Goal: Transaction & Acquisition: Subscribe to service/newsletter

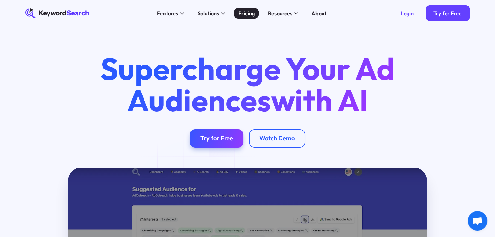
click at [247, 14] on div "Pricing" at bounding box center [246, 13] width 17 height 8
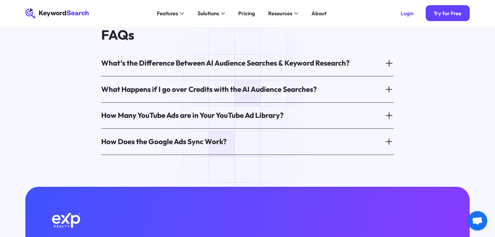
scroll to position [379, 0]
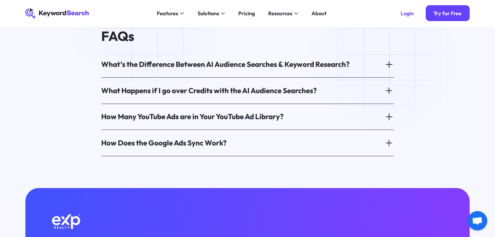
click at [388, 60] on icon at bounding box center [388, 64] width 9 height 9
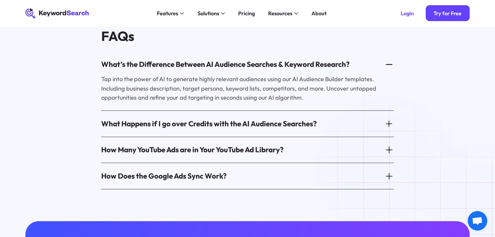
click at [389, 172] on icon at bounding box center [388, 176] width 9 height 9
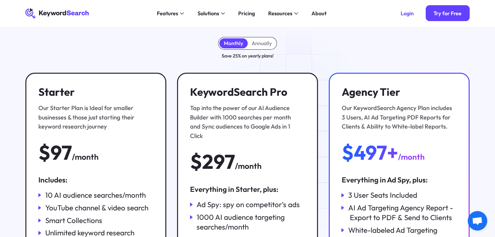
scroll to position [0, 0]
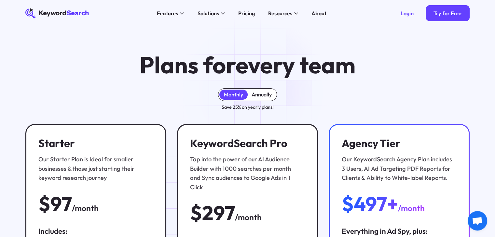
click at [255, 92] on div "Annually" at bounding box center [261, 94] width 20 height 7
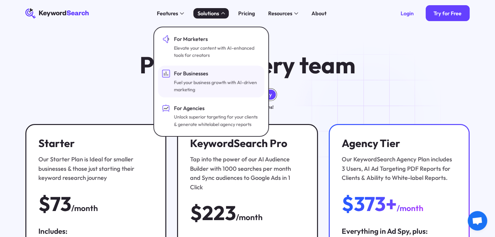
click at [203, 89] on div "Fuel your business growth with AI-driven marketing" at bounding box center [216, 86] width 85 height 15
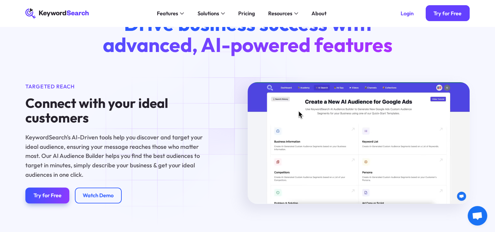
scroll to position [386, 0]
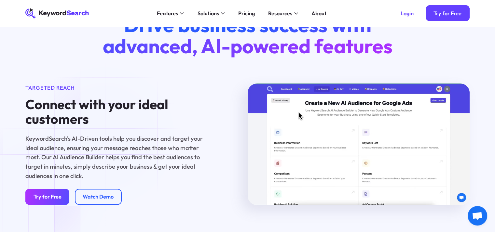
click at [37, 199] on div "Try for Free" at bounding box center [48, 197] width 28 height 7
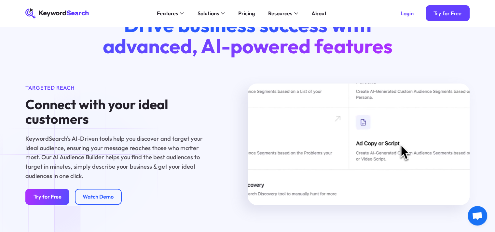
click at [48, 199] on div "Try for Free" at bounding box center [48, 197] width 28 height 7
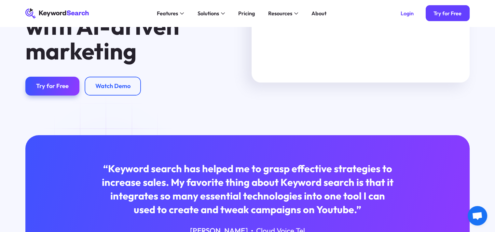
scroll to position [0, 0]
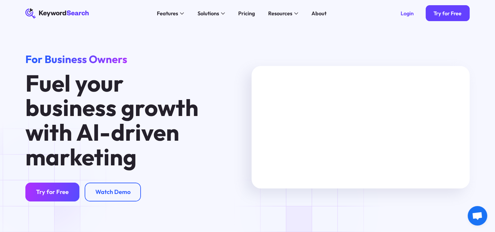
click at [42, 190] on div "Try for Free" at bounding box center [52, 192] width 33 height 7
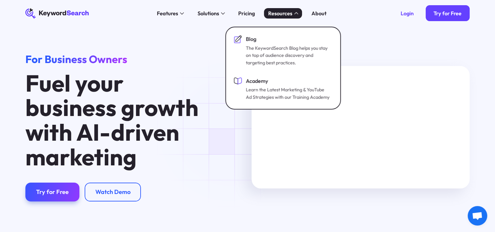
click at [284, 13] on div "Resources" at bounding box center [280, 13] width 24 height 8
click at [289, 13] on div "Resources" at bounding box center [280, 13] width 24 height 8
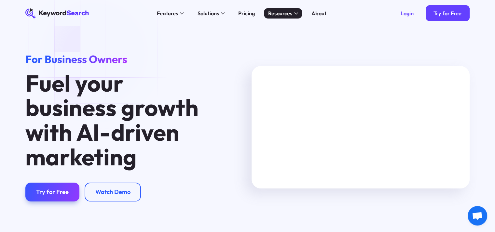
click at [289, 13] on div "Resources" at bounding box center [280, 13] width 24 height 8
